Goal: Transaction & Acquisition: Purchase product/service

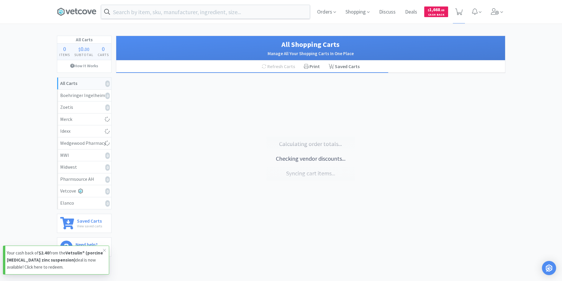
click at [50, 261] on strong "Vetsulin® (porcine [MEDICAL_DATA] zinc suspension)" at bounding box center [55, 256] width 96 height 13
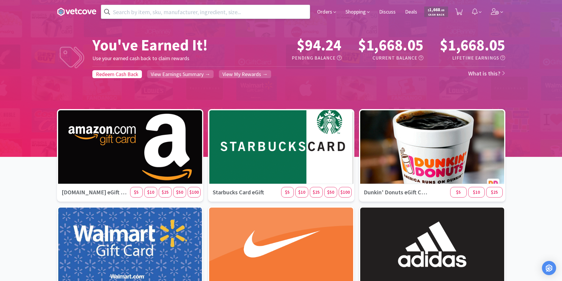
click at [195, 13] on input "text" at bounding box center [205, 12] width 209 height 14
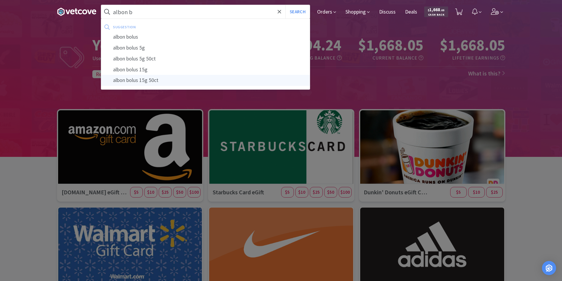
click at [142, 81] on div "albon bolus 15g 50ct" at bounding box center [205, 80] width 209 height 11
type input "albon bolus 15g 50ct"
